Goal: Task Accomplishment & Management: Complete application form

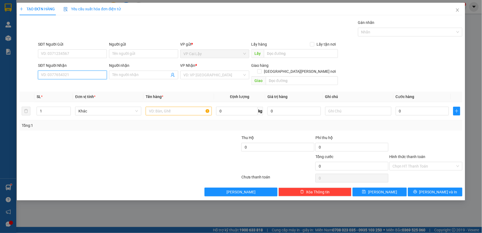
click at [89, 75] on input "SĐT Người Nhận" at bounding box center [72, 75] width 69 height 9
type input "0931792809"
click at [89, 84] on div "0931792809 - CẨM NHI" at bounding box center [72, 86] width 62 height 6
type input "CẨM NHI"
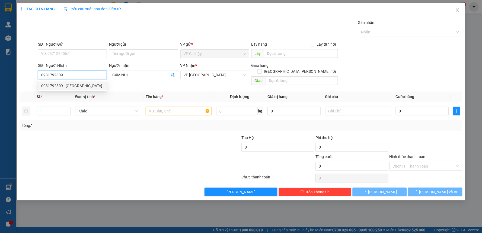
type input "20.000"
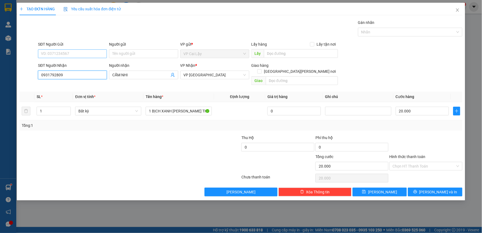
type input "0931792809"
click at [82, 53] on input "SĐT Người Gửi" at bounding box center [72, 53] width 69 height 9
click at [83, 63] on div "0977316735 - CHÚ TRƯỜNG" at bounding box center [72, 65] width 62 height 6
type input "0977316735"
type input "CHÚ TRƯỜNG"
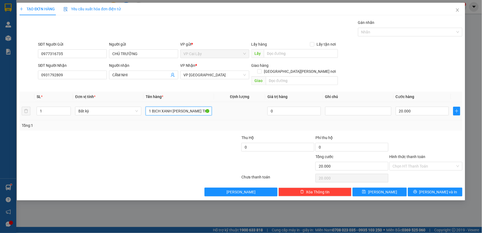
drag, startPoint x: 153, startPoint y: 105, endPoint x: 245, endPoint y: 113, distance: 92.4
click at [245, 113] on tr "1 Bất kỳ 1 BỊCH XANH BÁNH TRUNG THU 0 20.000" at bounding box center [241, 111] width 443 height 18
type input "1 PB 3 TRIỆU"
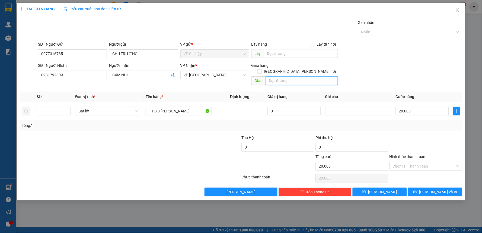
click at [287, 76] on input "text" at bounding box center [302, 80] width 72 height 9
click at [452, 69] on div "SĐT Người Nhận 0931792809 Người nhận CẨM NHI VP Nhận * VP Sài Gòn Giao hàng Gia…" at bounding box center [250, 74] width 427 height 25
click at [414, 107] on input "20.000" at bounding box center [422, 111] width 53 height 9
type input "3"
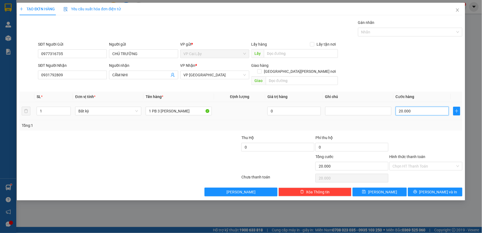
type input "3"
type input "30"
click at [417, 122] on div "Tổng: 1" at bounding box center [241, 125] width 439 height 6
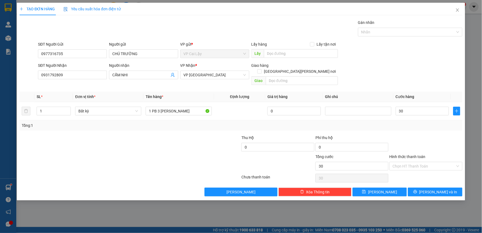
type input "30.000"
click at [409, 162] on input "Hình thức thanh toán" at bounding box center [424, 166] width 63 height 8
click at [409, 174] on div "Tại văn phòng" at bounding box center [426, 171] width 67 height 6
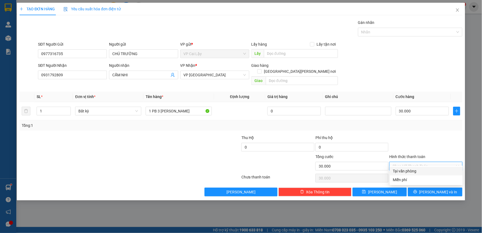
type input "0"
click at [433, 189] on span "Lưu và In" at bounding box center [439, 192] width 38 height 6
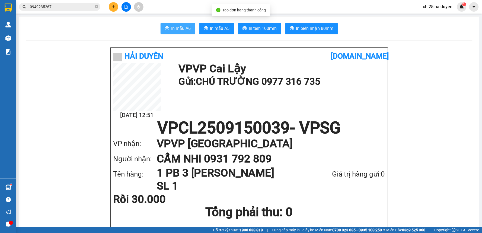
click at [180, 30] on span "In mẫu A6" at bounding box center [182, 28] width 20 height 7
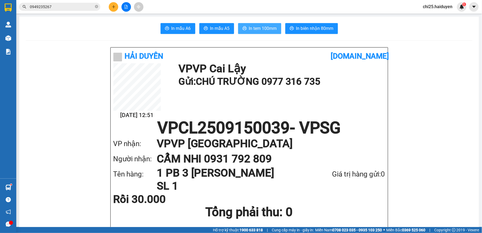
click at [258, 30] on span "In tem 100mm" at bounding box center [263, 28] width 28 height 7
click at [113, 8] on icon "plus" at bounding box center [114, 7] width 4 height 4
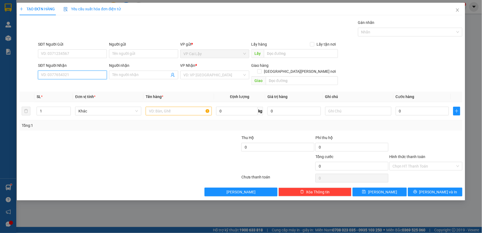
click at [86, 73] on input "SĐT Người Nhận" at bounding box center [72, 75] width 69 height 9
type input "0909546514"
click at [64, 88] on div "0909546514 - PHÁT" at bounding box center [72, 86] width 62 height 6
type input "PHÁT"
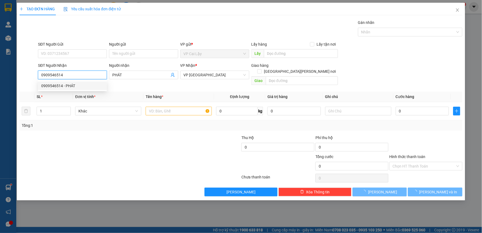
type input "20.000"
type input "0909546514"
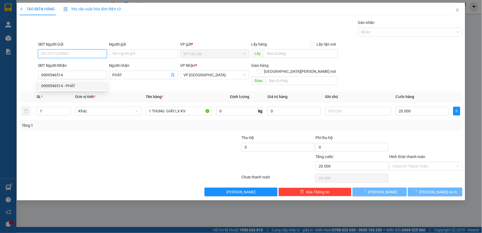
click at [69, 55] on input "SĐT Người Gửi" at bounding box center [72, 53] width 69 height 9
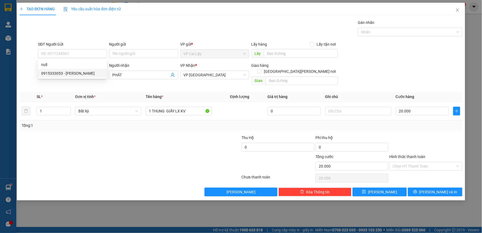
click at [151, 154] on div at bounding box center [93, 163] width 148 height 19
click at [433, 189] on span "Lưu và In" at bounding box center [439, 192] width 38 height 6
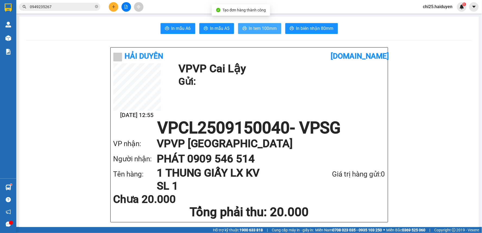
click at [273, 30] on span "In tem 100mm" at bounding box center [263, 28] width 28 height 7
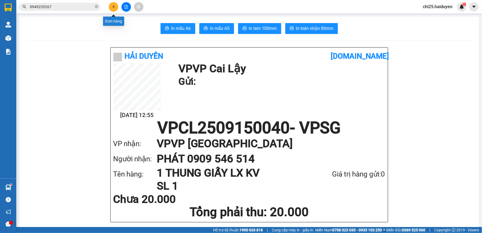
click at [113, 8] on icon "plus" at bounding box center [114, 7] width 4 height 4
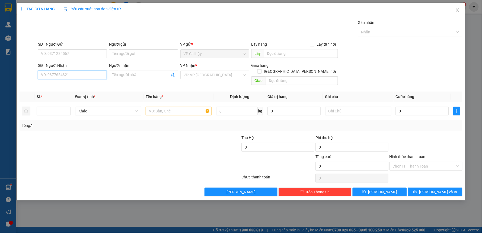
click at [91, 77] on input "SĐT Người Nhận" at bounding box center [72, 75] width 69 height 9
type input "0763539688"
drag, startPoint x: 96, startPoint y: 85, endPoint x: 92, endPoint y: 81, distance: 5.8
click at [95, 84] on div "0763539688 - PHƯƠNG NGHI" at bounding box center [72, 86] width 62 height 6
type input "PHƯƠNG NGHI"
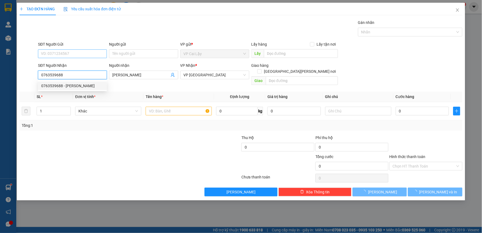
type input "20.000"
type input "0763539688"
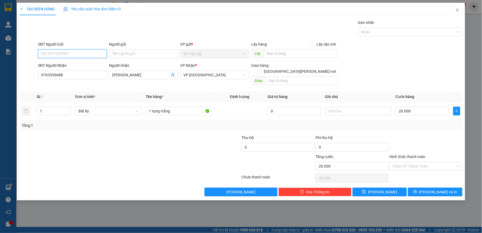
click at [96, 52] on input "SĐT Người Gửi" at bounding box center [72, 53] width 69 height 9
click at [85, 64] on div "0975053854" at bounding box center [72, 65] width 62 height 6
type input "0975053854"
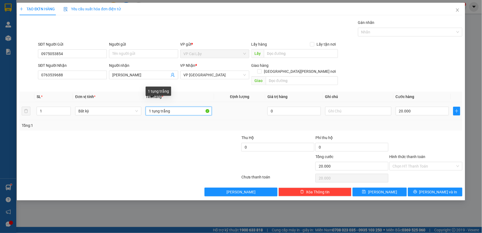
click at [188, 107] on input "1 tụng trắng" at bounding box center [179, 111] width 66 height 9
type input "1 BỊCH trắng LX"
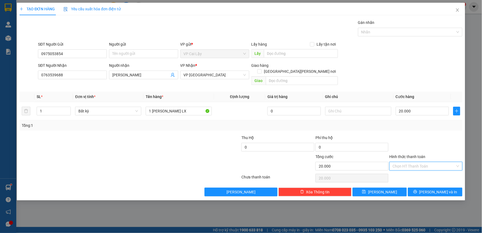
click at [432, 162] on input "Hình thức thanh toán" at bounding box center [424, 166] width 63 height 8
drag, startPoint x: 432, startPoint y: 172, endPoint x: 431, endPoint y: 175, distance: 3.1
click at [432, 171] on div "Tại văn phòng" at bounding box center [426, 171] width 67 height 6
type input "0"
click at [441, 189] on span "Lưu và In" at bounding box center [439, 192] width 38 height 6
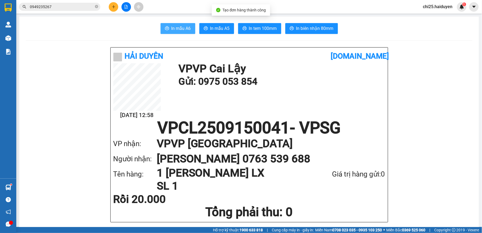
click at [176, 23] on button "In mẫu A6" at bounding box center [178, 28] width 35 height 11
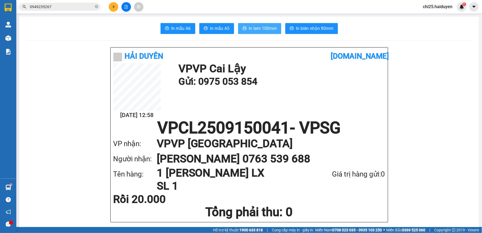
click at [262, 31] on span "In tem 100mm" at bounding box center [263, 28] width 28 height 7
